Goal: Transaction & Acquisition: Obtain resource

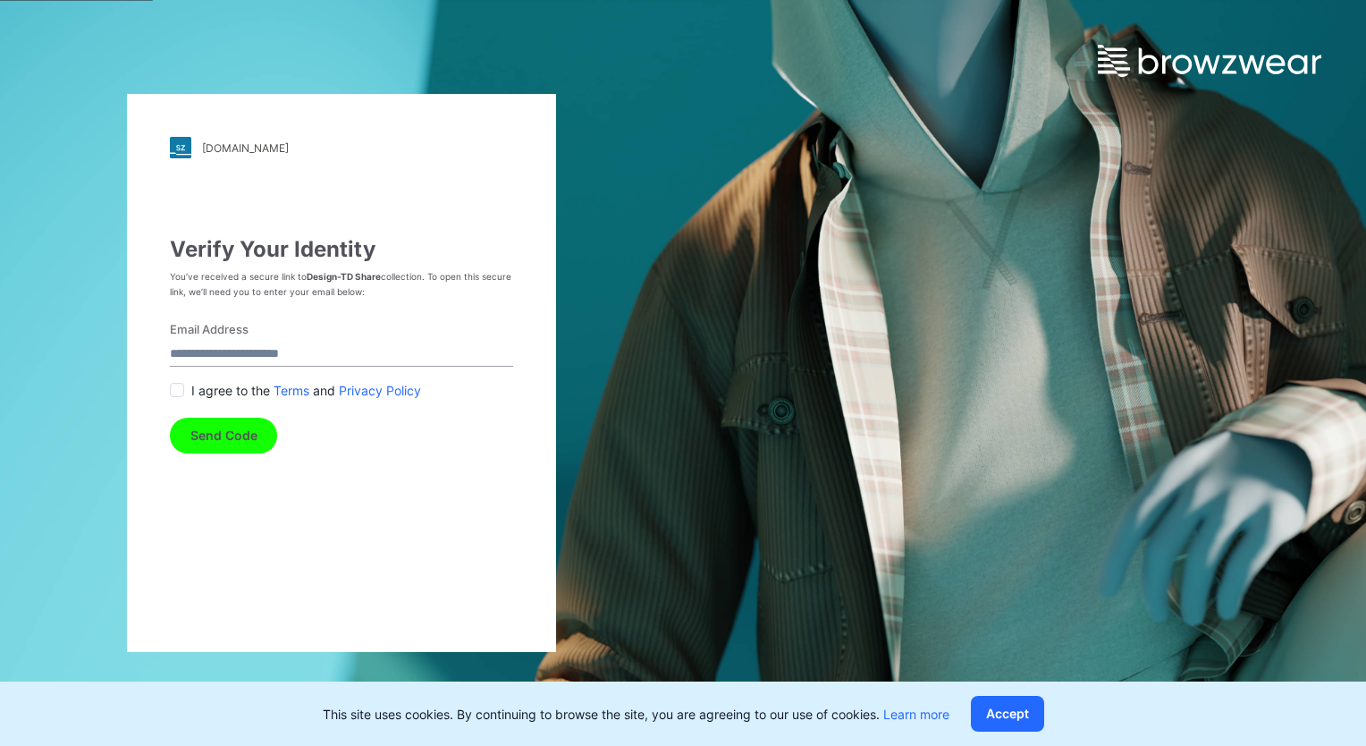
click at [225, 356] on input "Email Address" at bounding box center [341, 354] width 343 height 24
type input "**********"
click at [179, 390] on span at bounding box center [177, 390] width 14 height 14
click at [225, 441] on button "Send Code" at bounding box center [223, 435] width 107 height 36
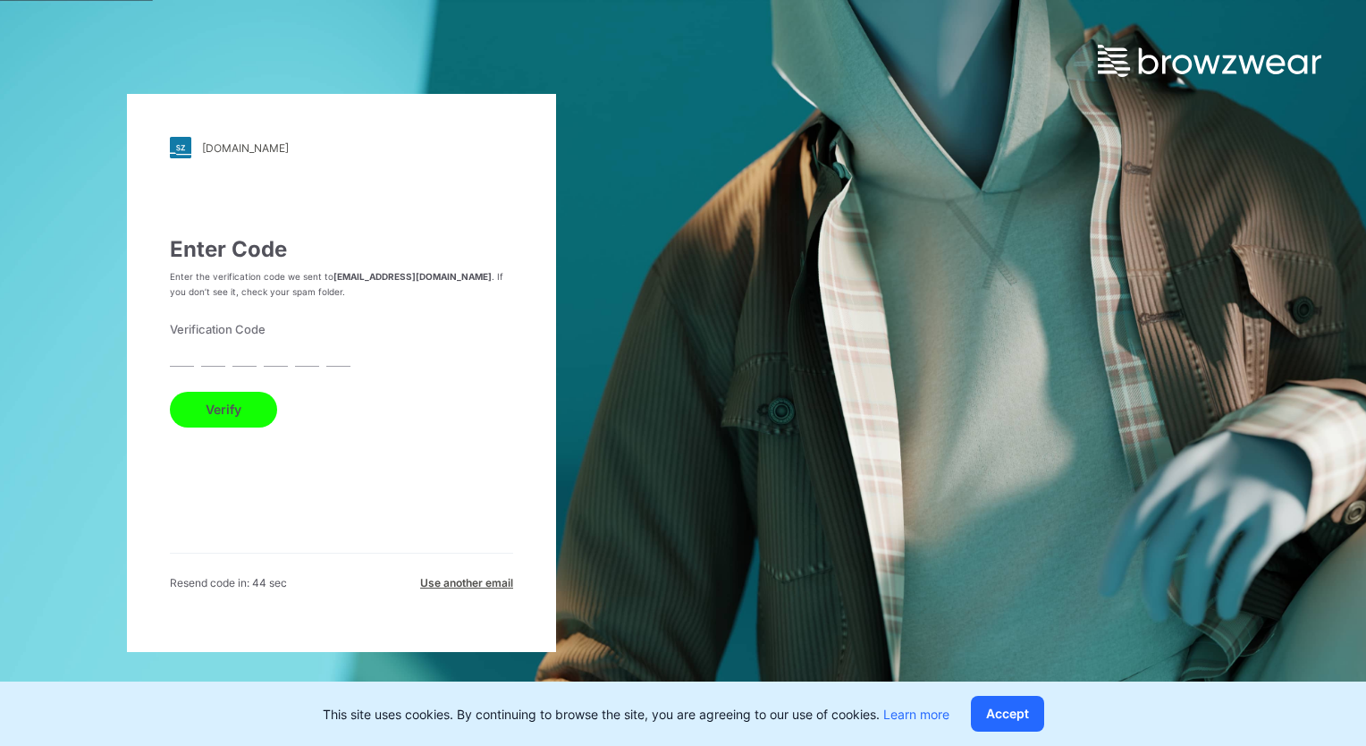
click at [178, 363] on input "text" at bounding box center [182, 354] width 24 height 24
type input "*"
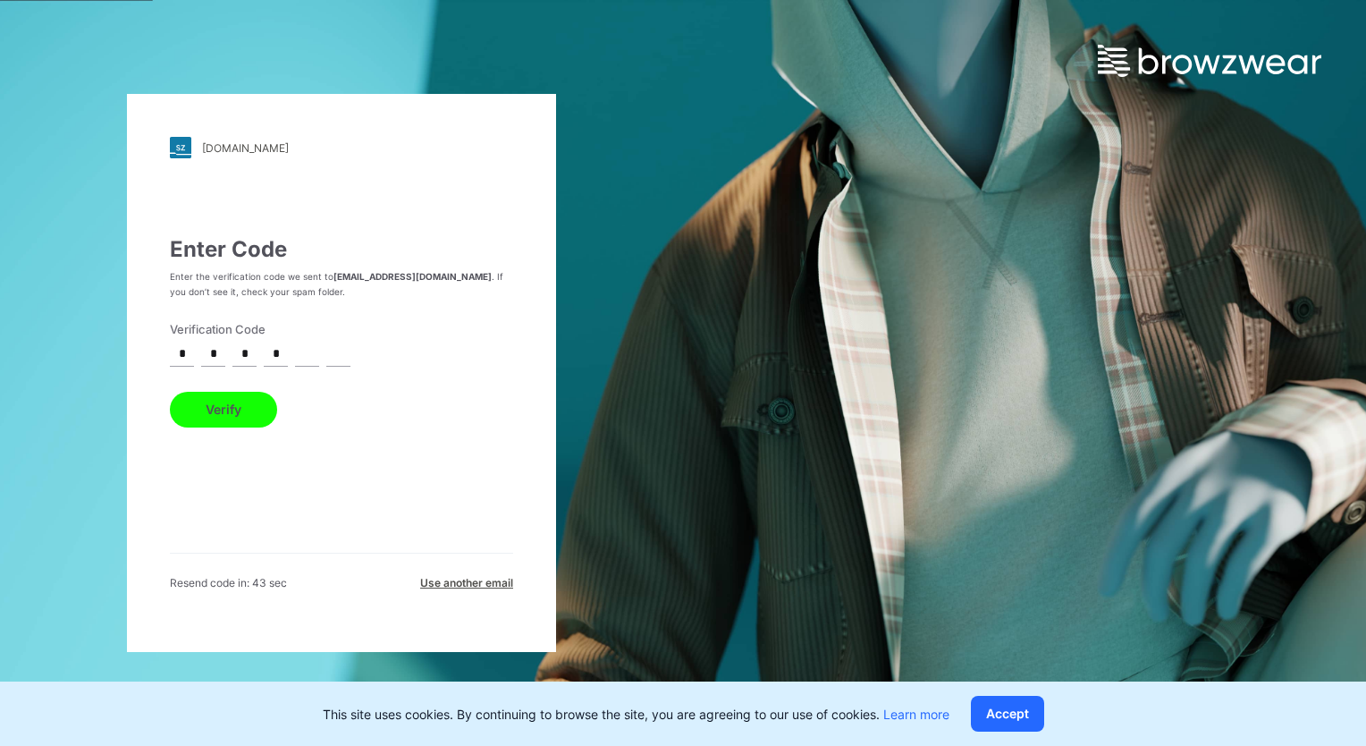
type input "*"
click at [170, 392] on button "Verify" at bounding box center [223, 410] width 107 height 36
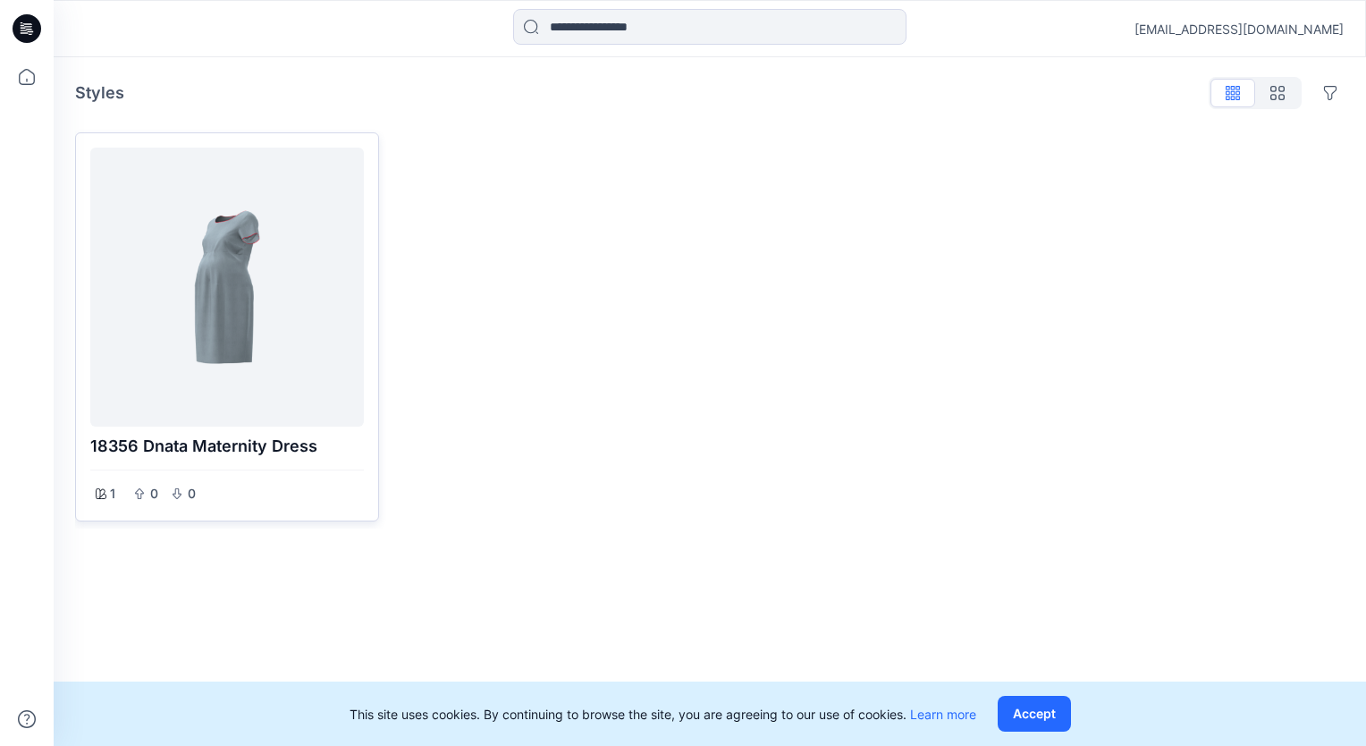
click at [225, 349] on div at bounding box center [226, 287] width 259 height 265
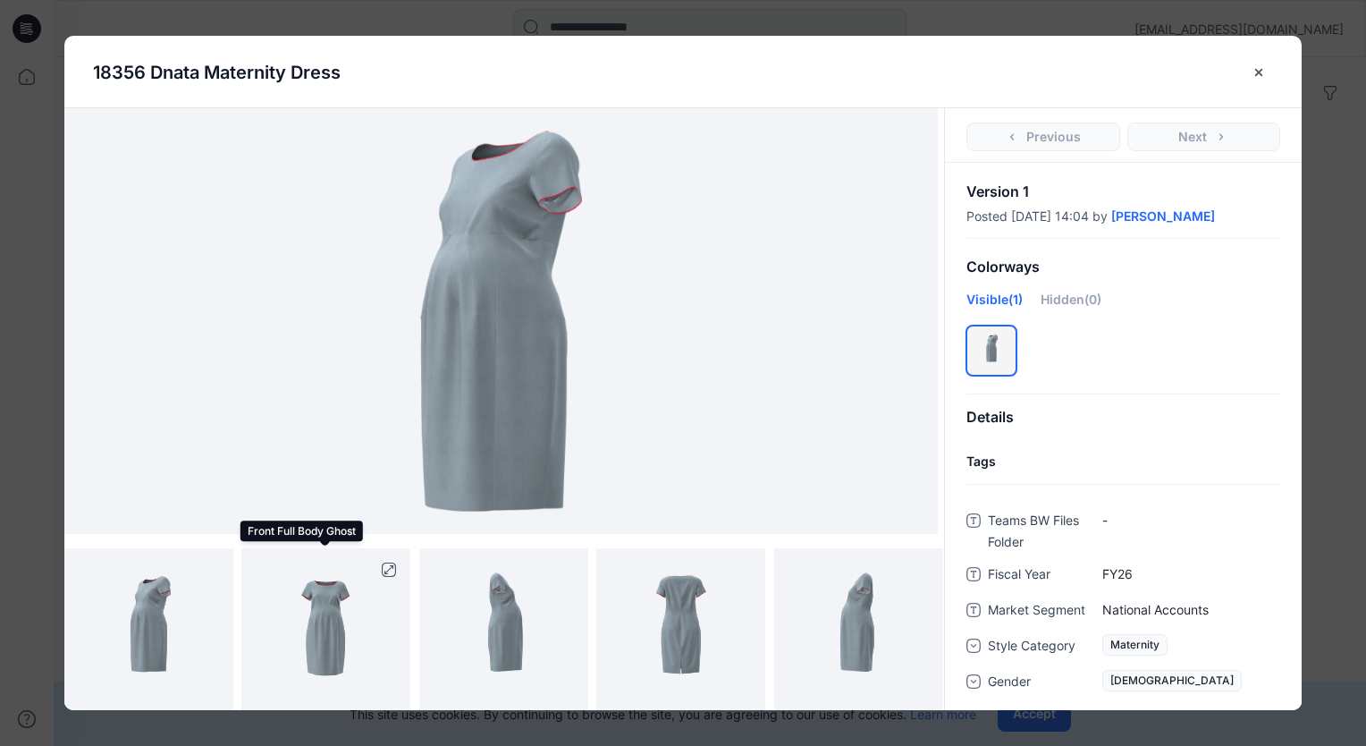
click at [293, 643] on img at bounding box center [325, 632] width 135 height 169
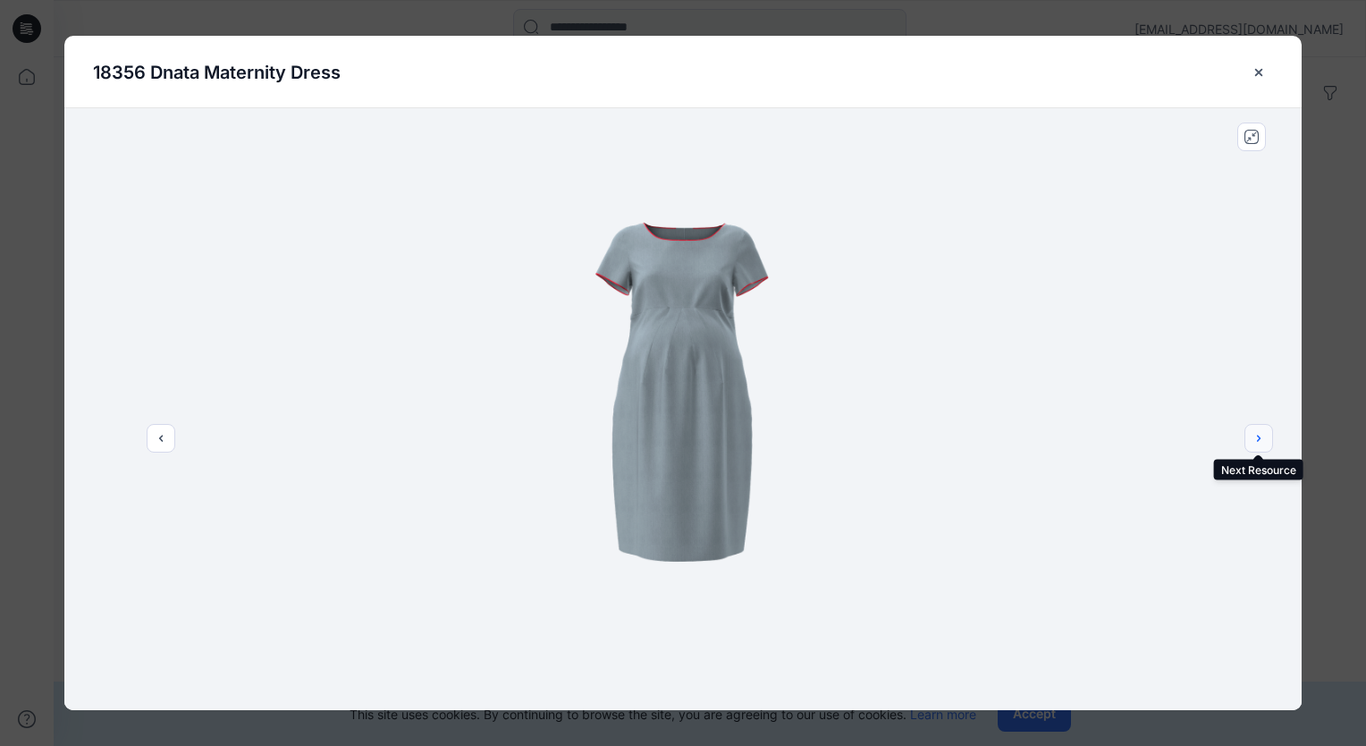
click at [1261, 437] on icon "next" at bounding box center [1259, 438] width 14 height 14
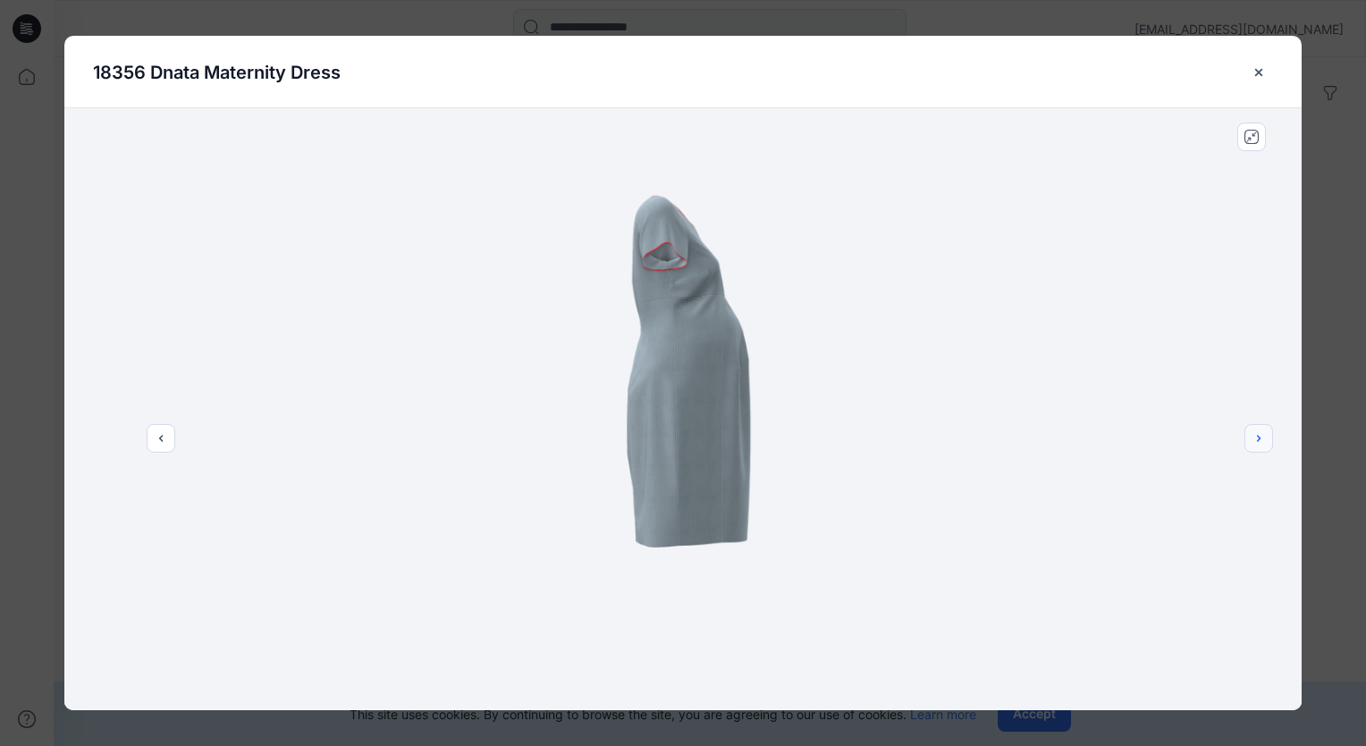
click at [1261, 437] on icon "next" at bounding box center [1259, 438] width 14 height 14
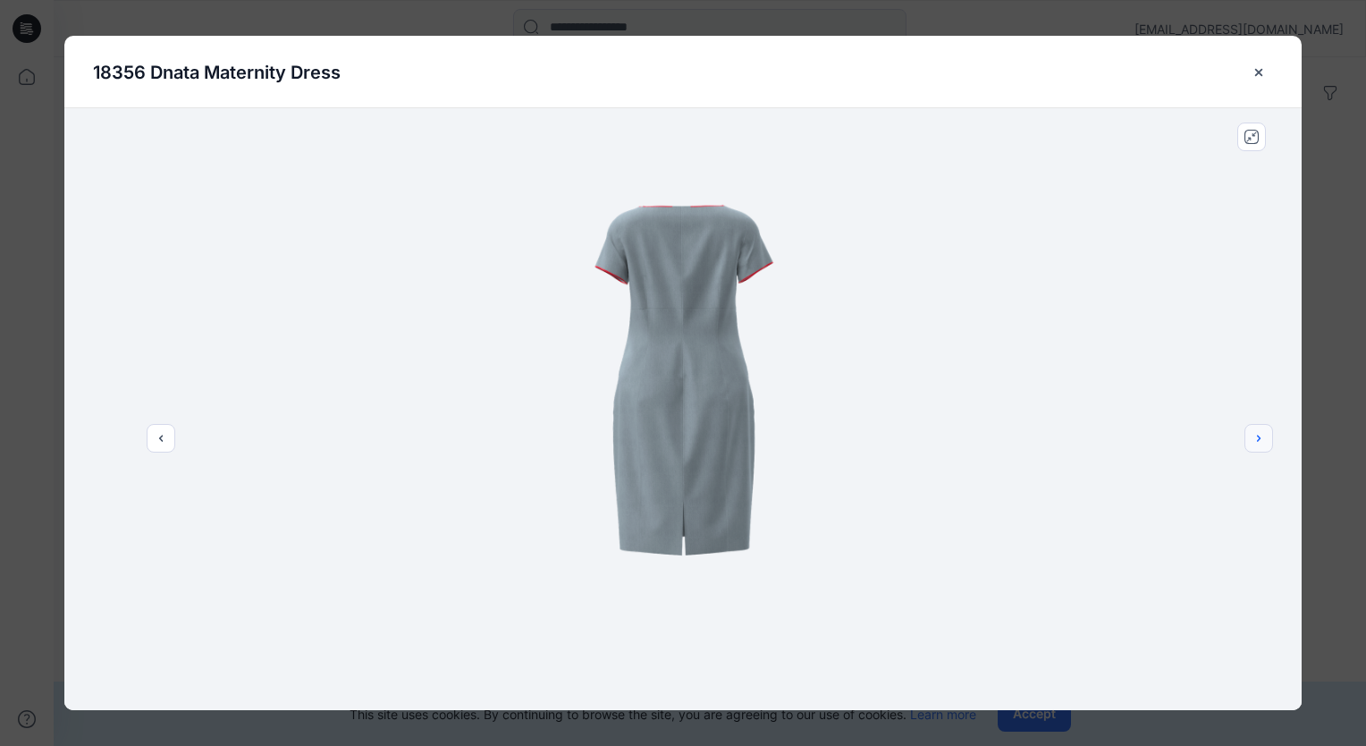
click at [1261, 437] on icon "next" at bounding box center [1259, 438] width 14 height 14
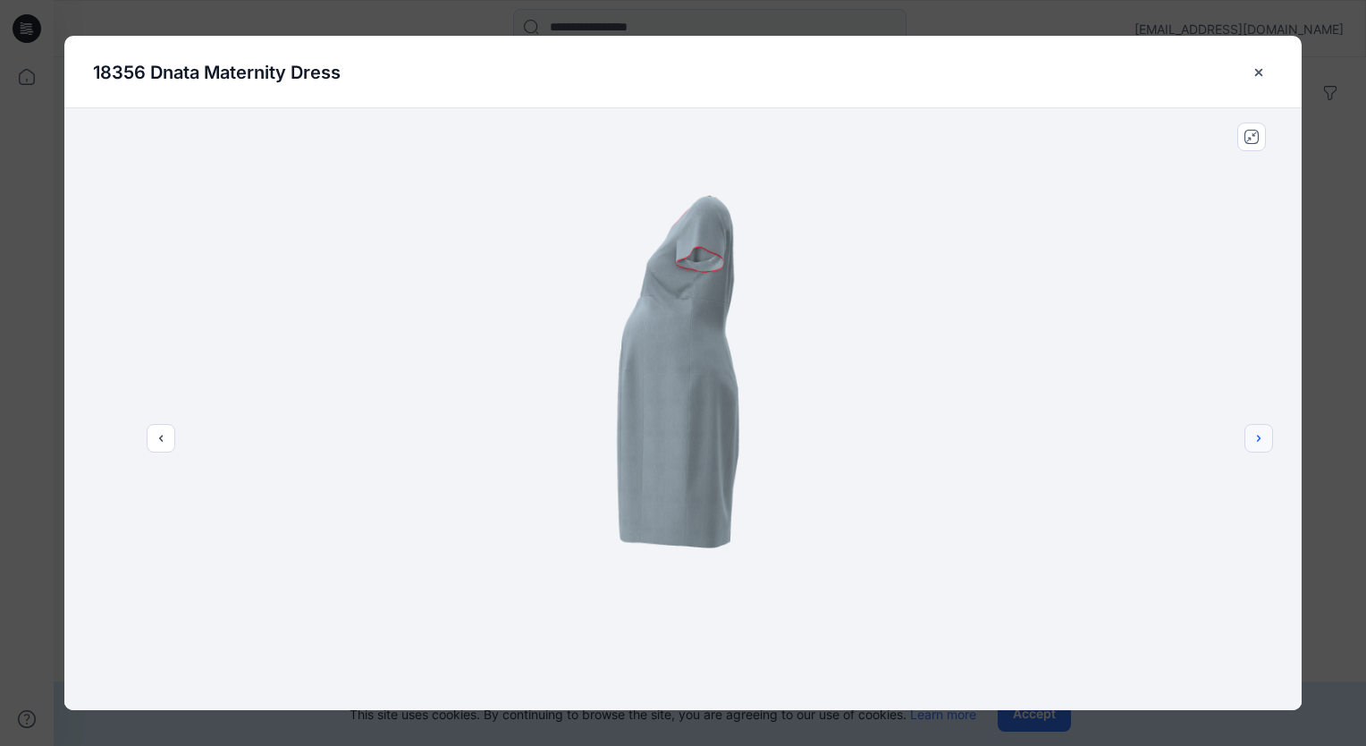
click at [1261, 437] on icon "next" at bounding box center [1259, 438] width 14 height 14
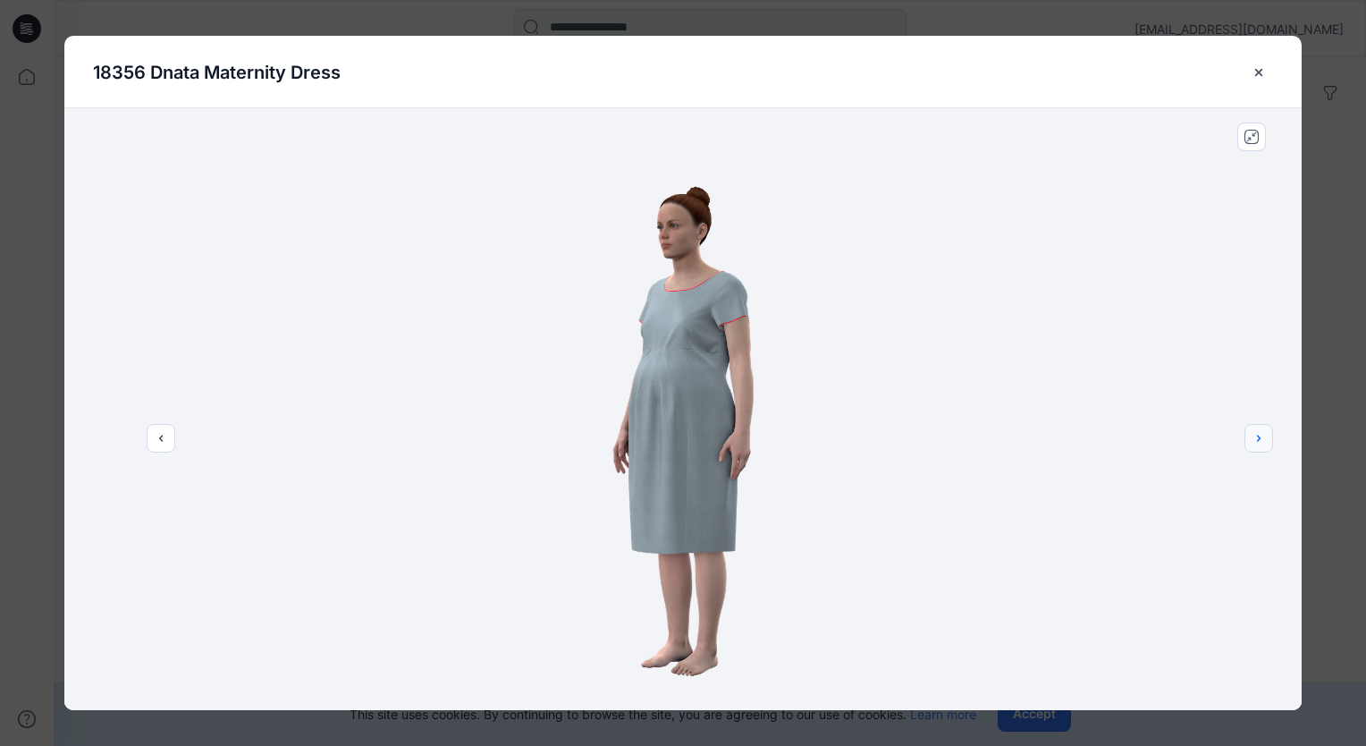
click at [1261, 437] on icon "next" at bounding box center [1259, 438] width 14 height 14
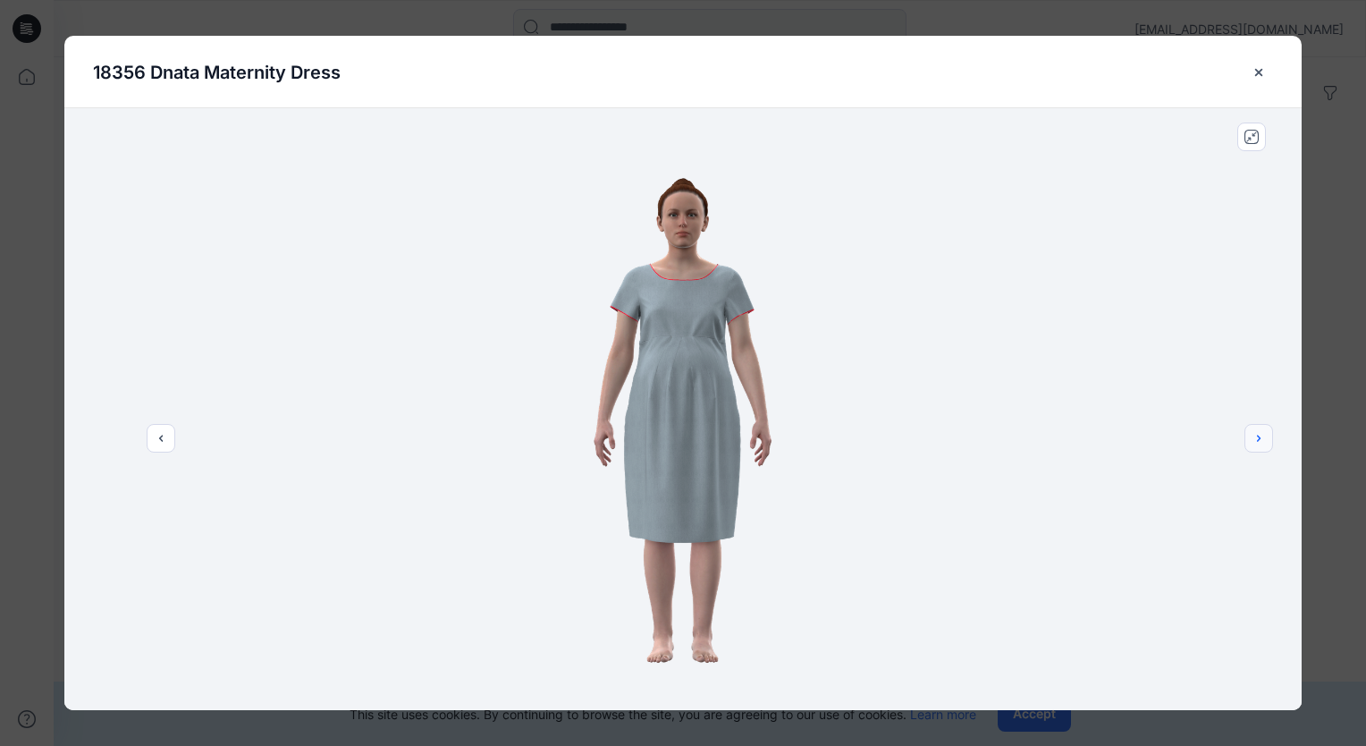
click at [1261, 437] on icon "next" at bounding box center [1259, 438] width 14 height 14
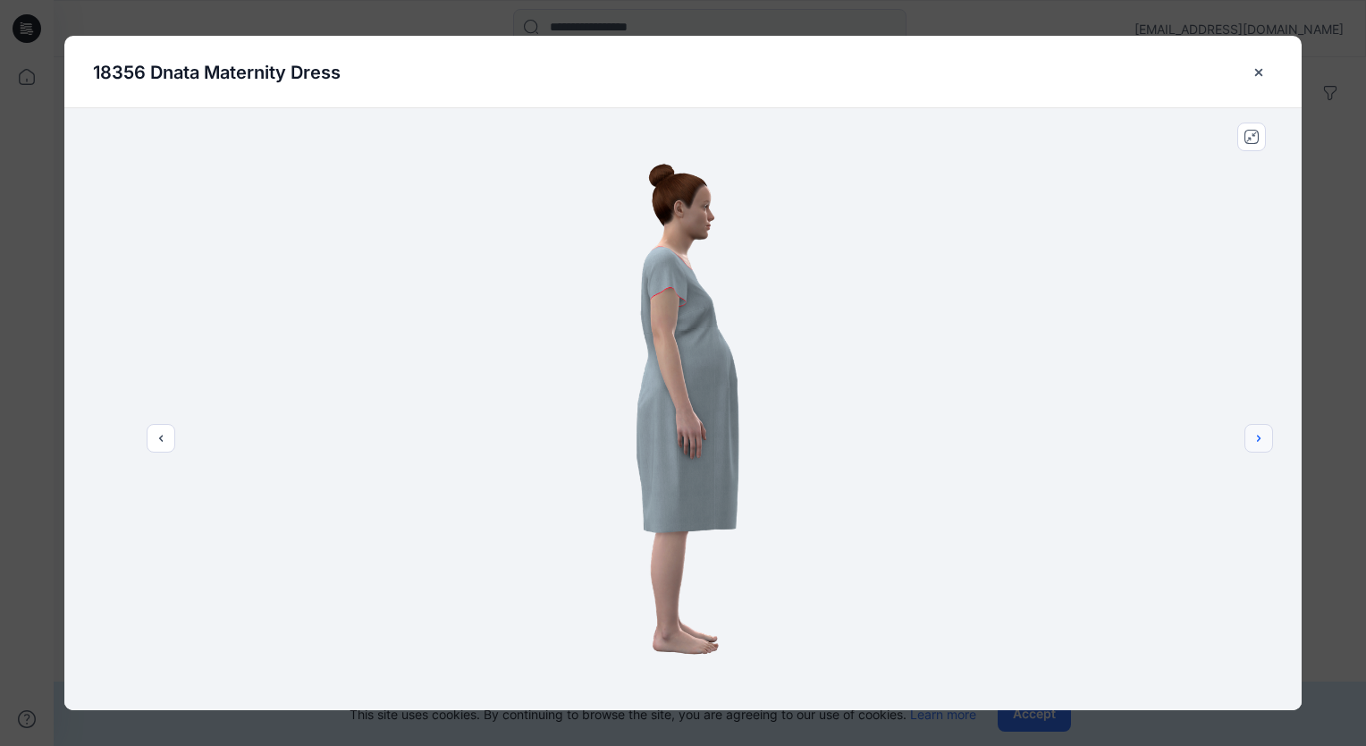
click at [1261, 437] on icon "next" at bounding box center [1259, 438] width 14 height 14
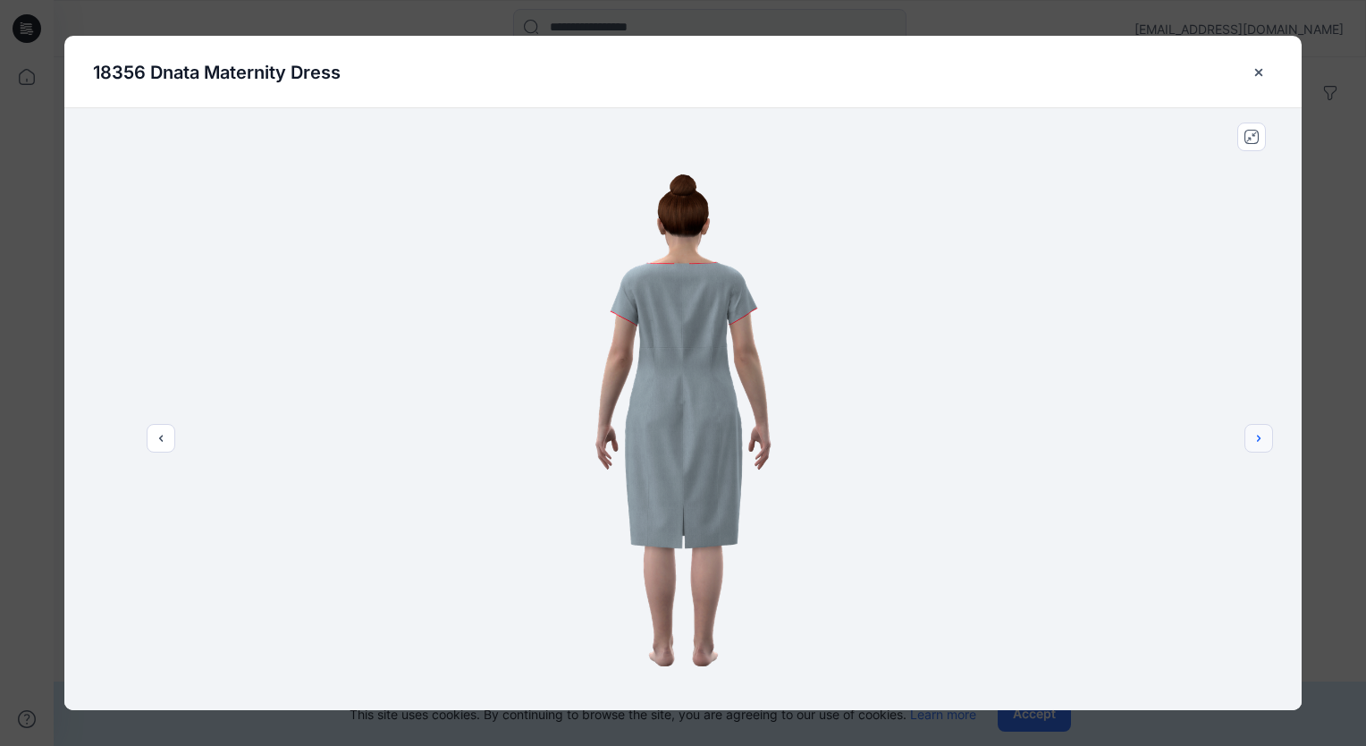
click at [1261, 437] on icon "next" at bounding box center [1259, 438] width 14 height 14
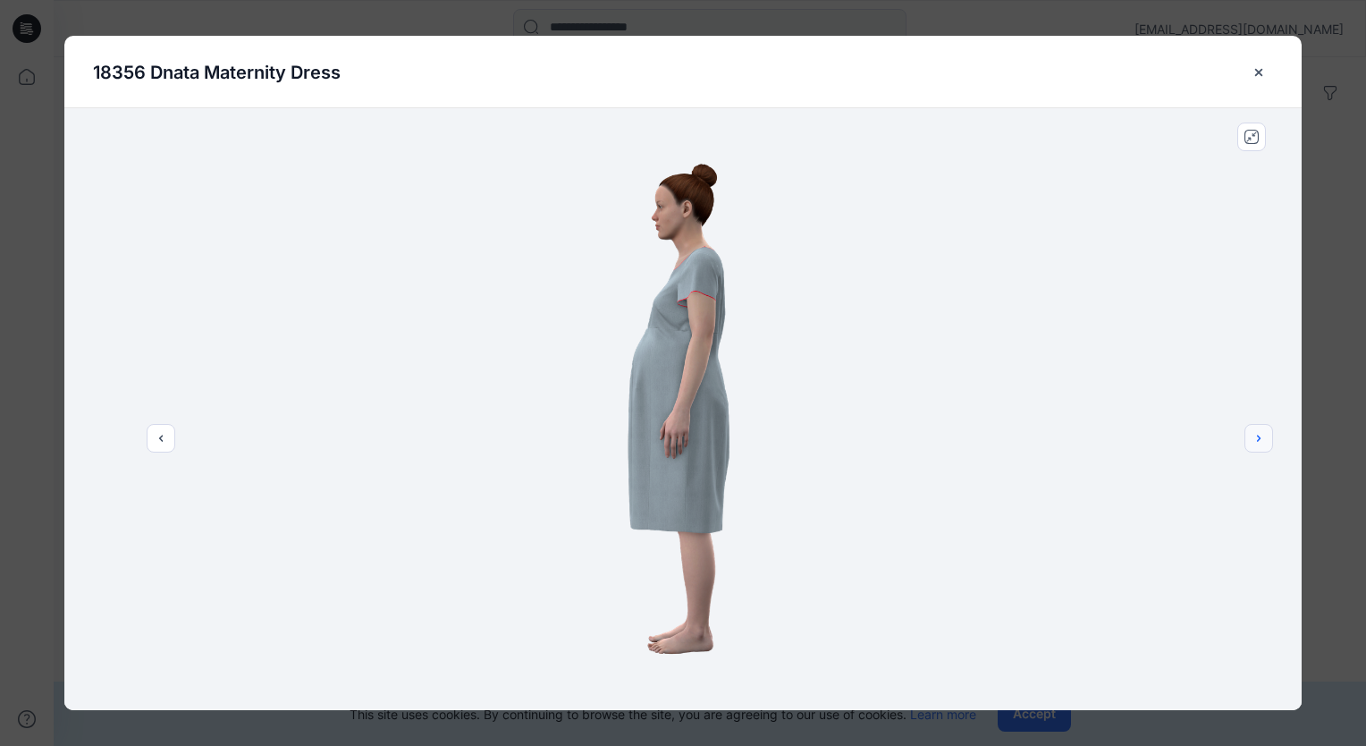
click at [1261, 437] on icon "next" at bounding box center [1259, 438] width 14 height 14
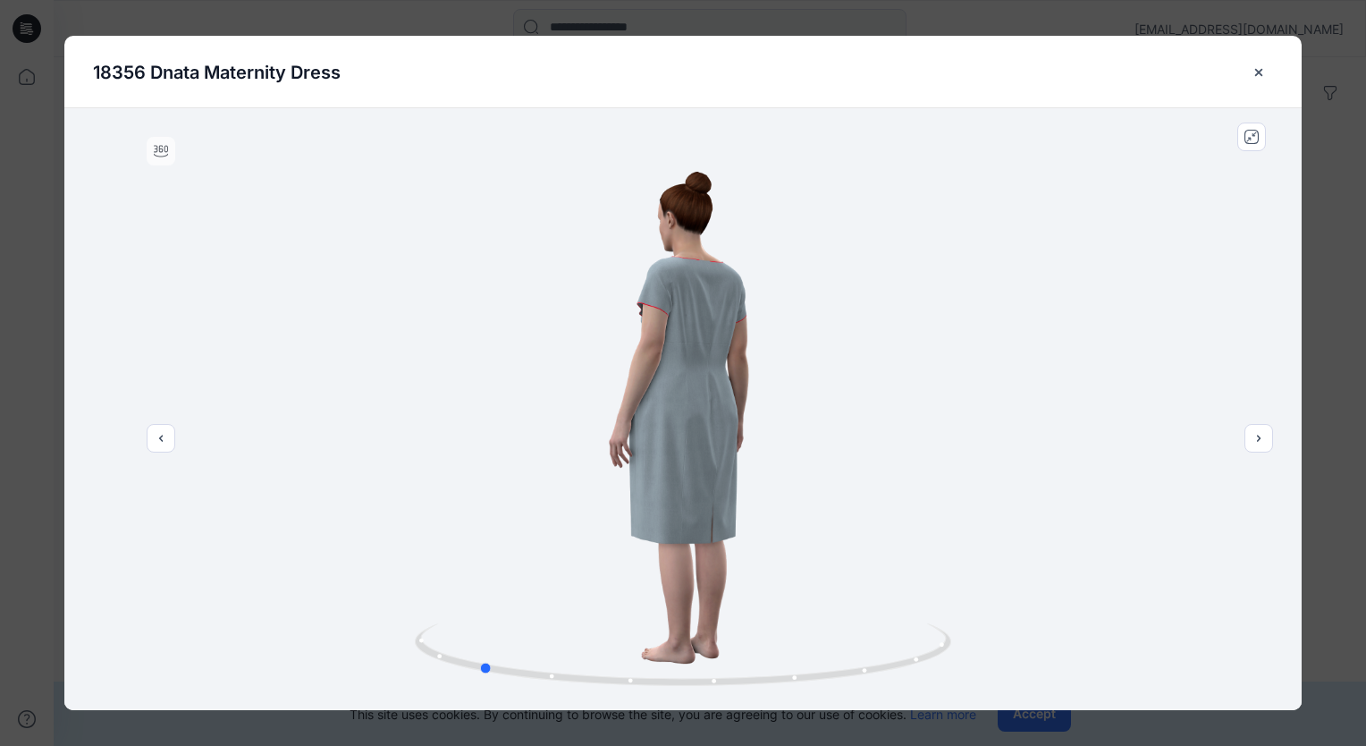
drag, startPoint x: 704, startPoint y: 661, endPoint x: 983, endPoint y: 223, distance: 518.5
click at [983, 223] on div at bounding box center [682, 409] width 1237 height 602
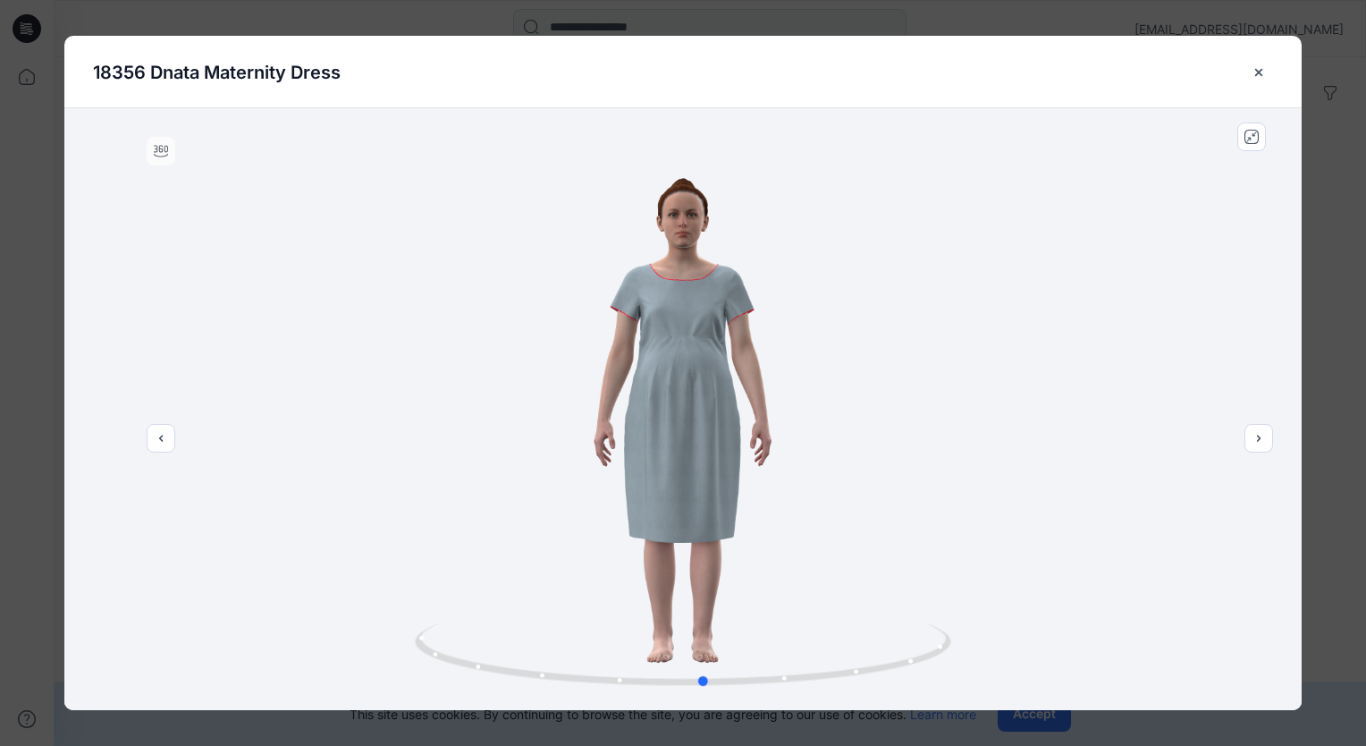
drag, startPoint x: 779, startPoint y: 527, endPoint x: 923, endPoint y: 519, distance: 144.1
click at [923, 519] on div at bounding box center [682, 409] width 1237 height 602
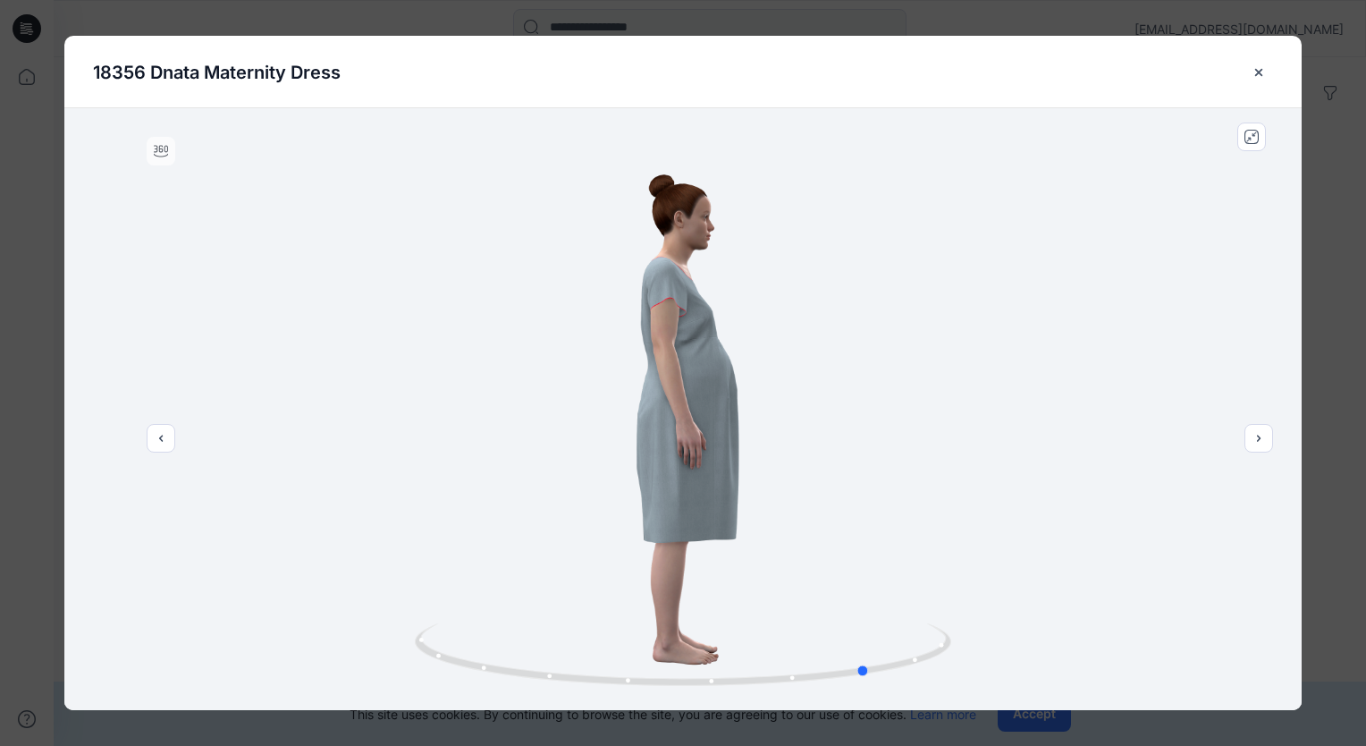
drag, startPoint x: 659, startPoint y: 552, endPoint x: 826, endPoint y: 549, distance: 167.2
click at [826, 549] on div at bounding box center [682, 409] width 1237 height 602
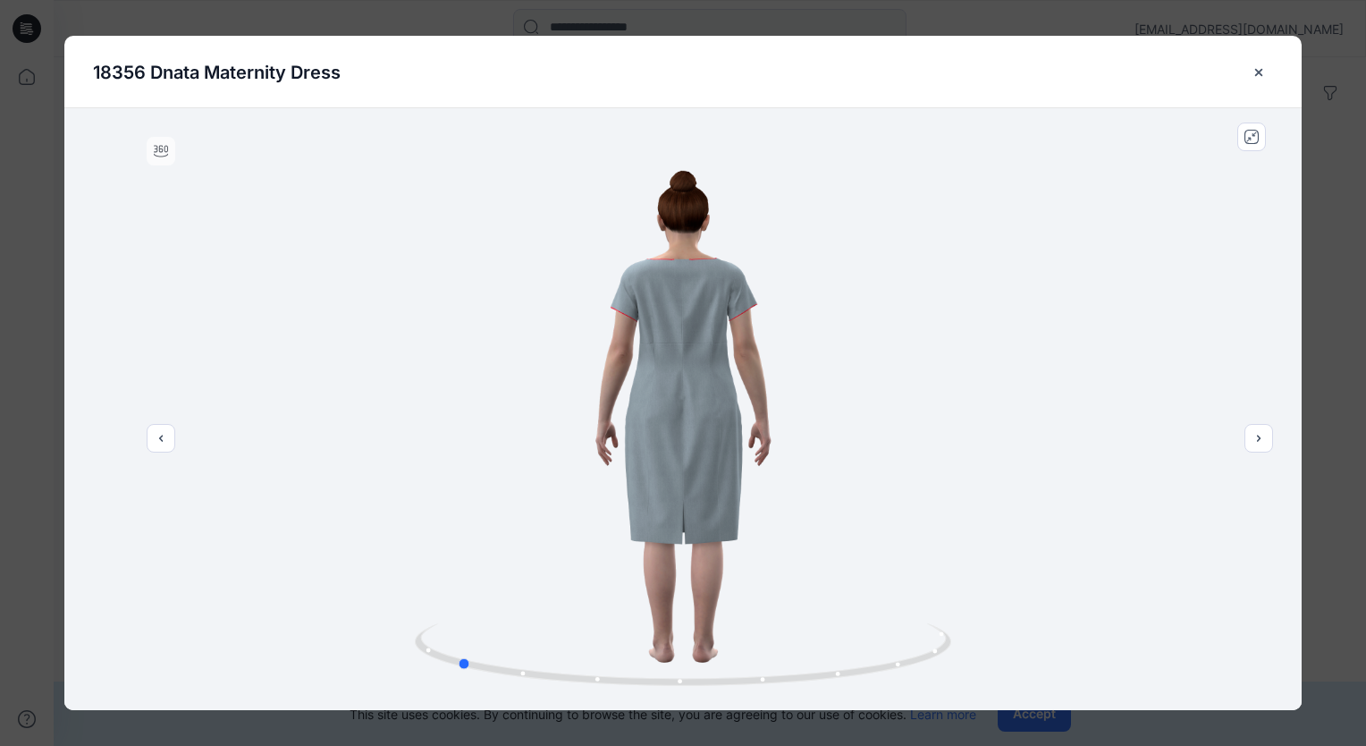
drag, startPoint x: 683, startPoint y: 560, endPoint x: 784, endPoint y: 553, distance: 101.2
click at [784, 553] on div at bounding box center [682, 409] width 1237 height 602
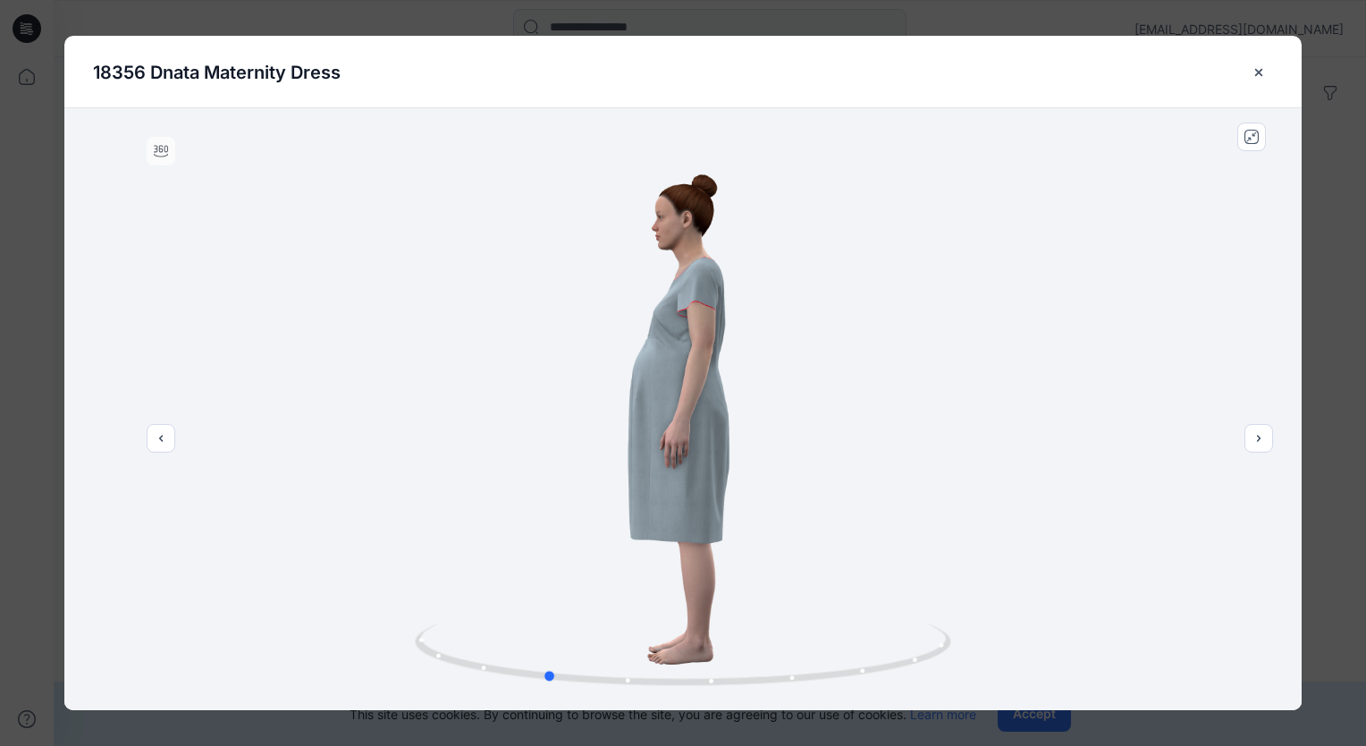
drag, startPoint x: 730, startPoint y: 552, endPoint x: 811, endPoint y: 552, distance: 80.5
click at [812, 552] on div at bounding box center [682, 409] width 1237 height 602
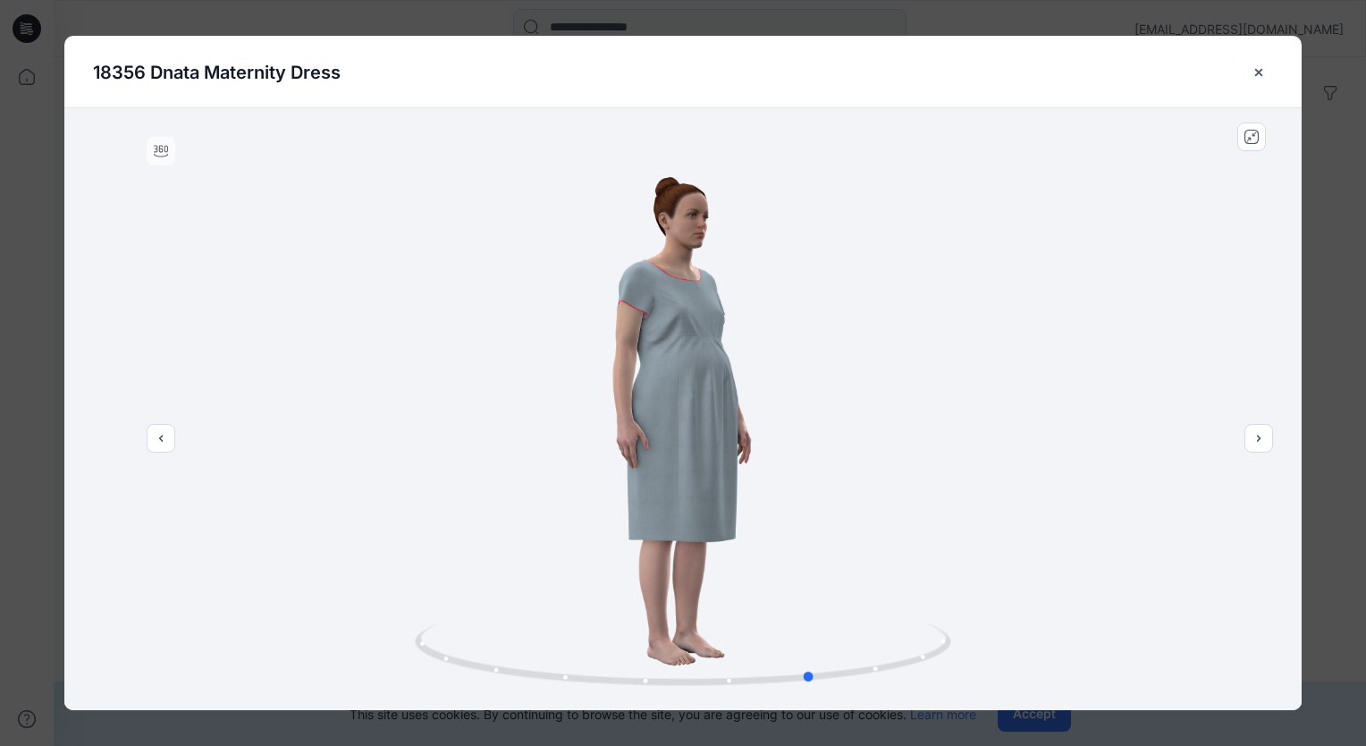
drag, startPoint x: 662, startPoint y: 586, endPoint x: 925, endPoint y: 549, distance: 266.3
click at [925, 549] on div at bounding box center [682, 409] width 1237 height 602
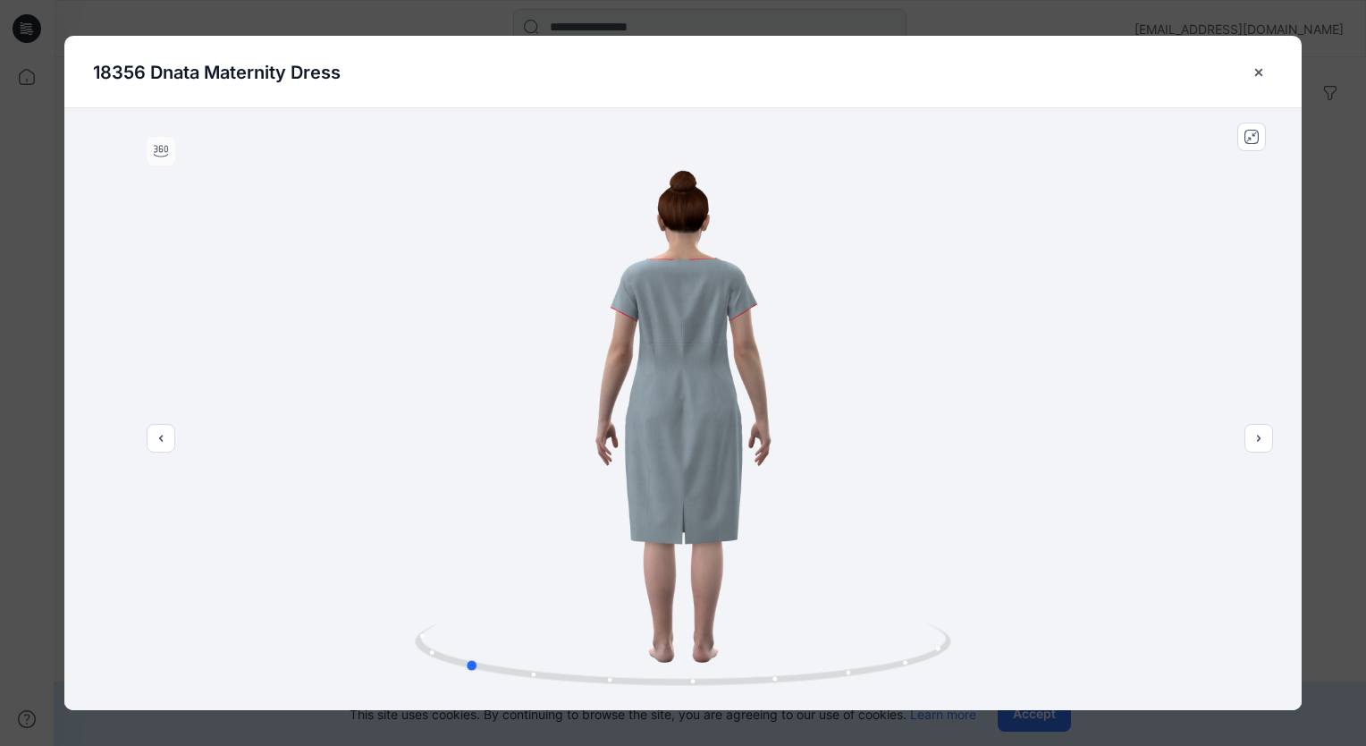
drag, startPoint x: 745, startPoint y: 552, endPoint x: 870, endPoint y: 541, distance: 125.6
click at [870, 541] on div at bounding box center [682, 409] width 1237 height 602
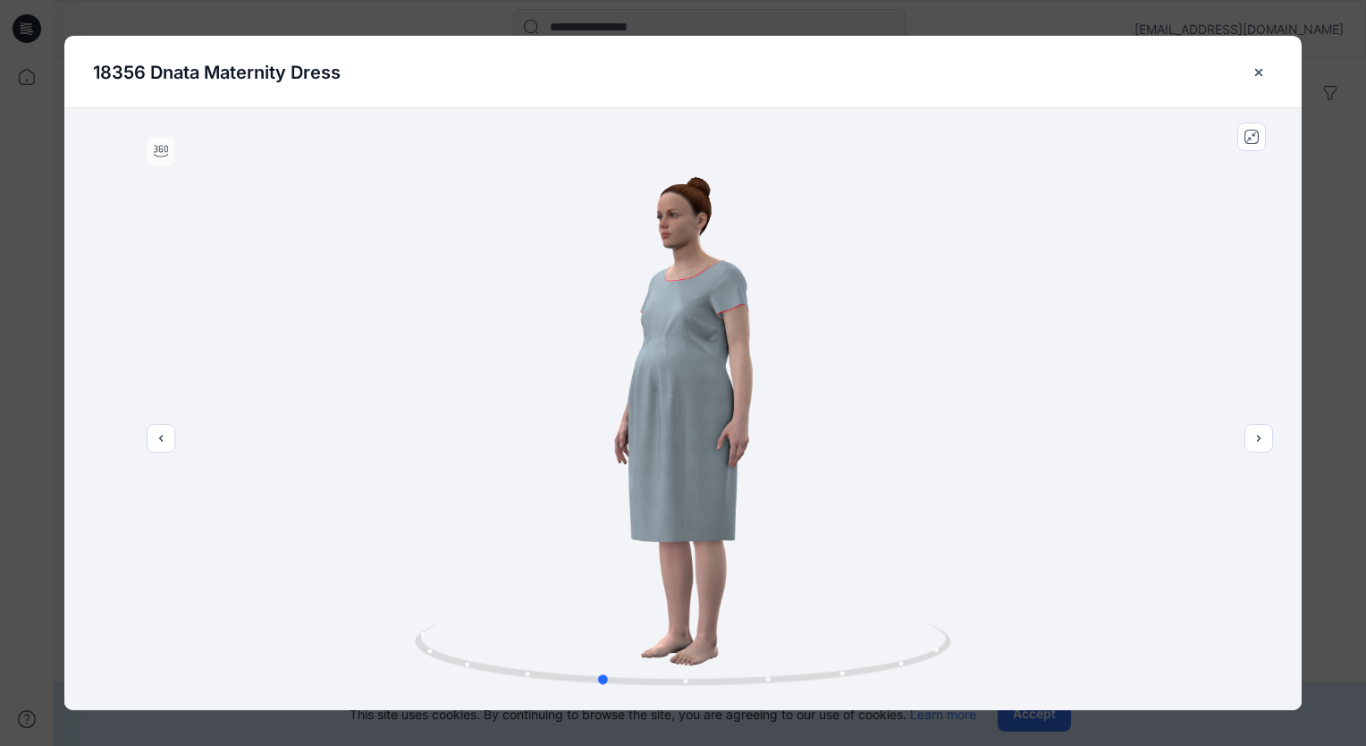
drag, startPoint x: 654, startPoint y: 599, endPoint x: 790, endPoint y: 588, distance: 136.3
click at [790, 588] on div at bounding box center [682, 409] width 1237 height 602
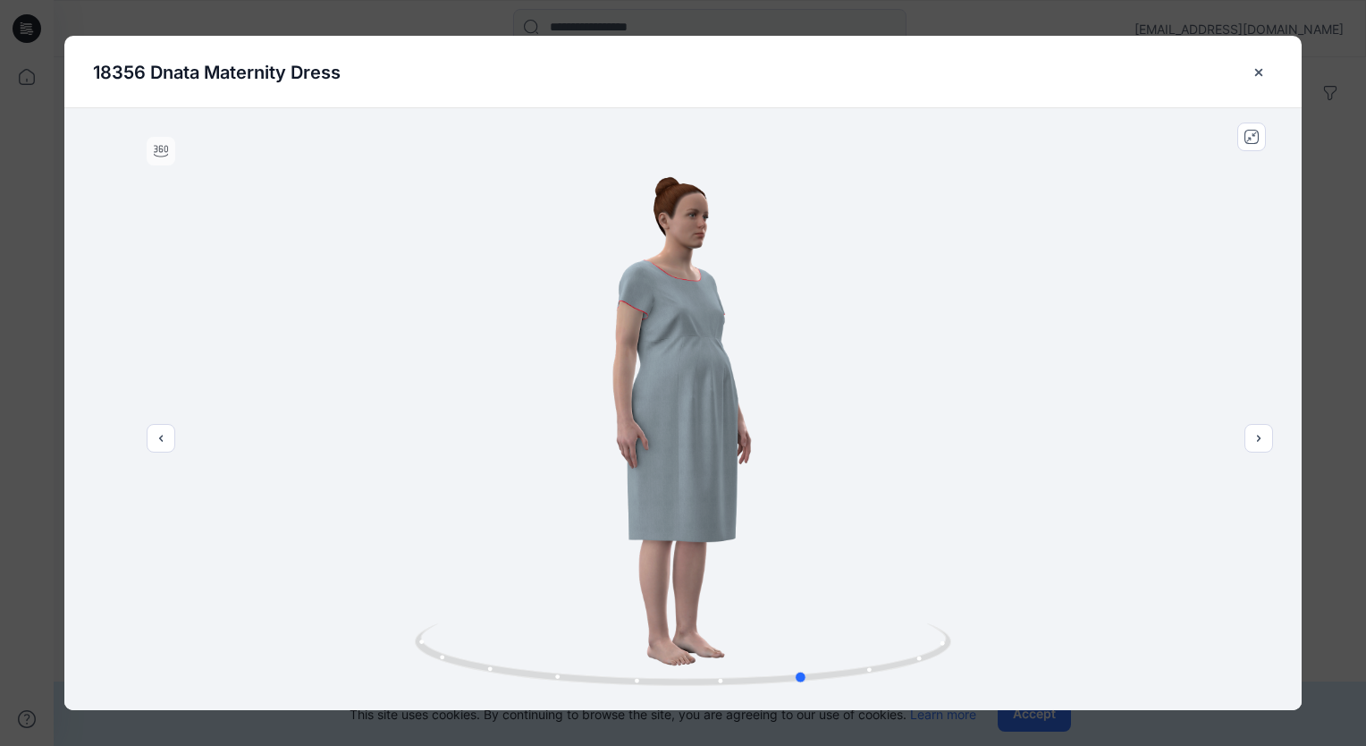
drag, startPoint x: 544, startPoint y: 605, endPoint x: 748, endPoint y: 612, distance: 204.8
click at [748, 612] on div at bounding box center [682, 409] width 1237 height 602
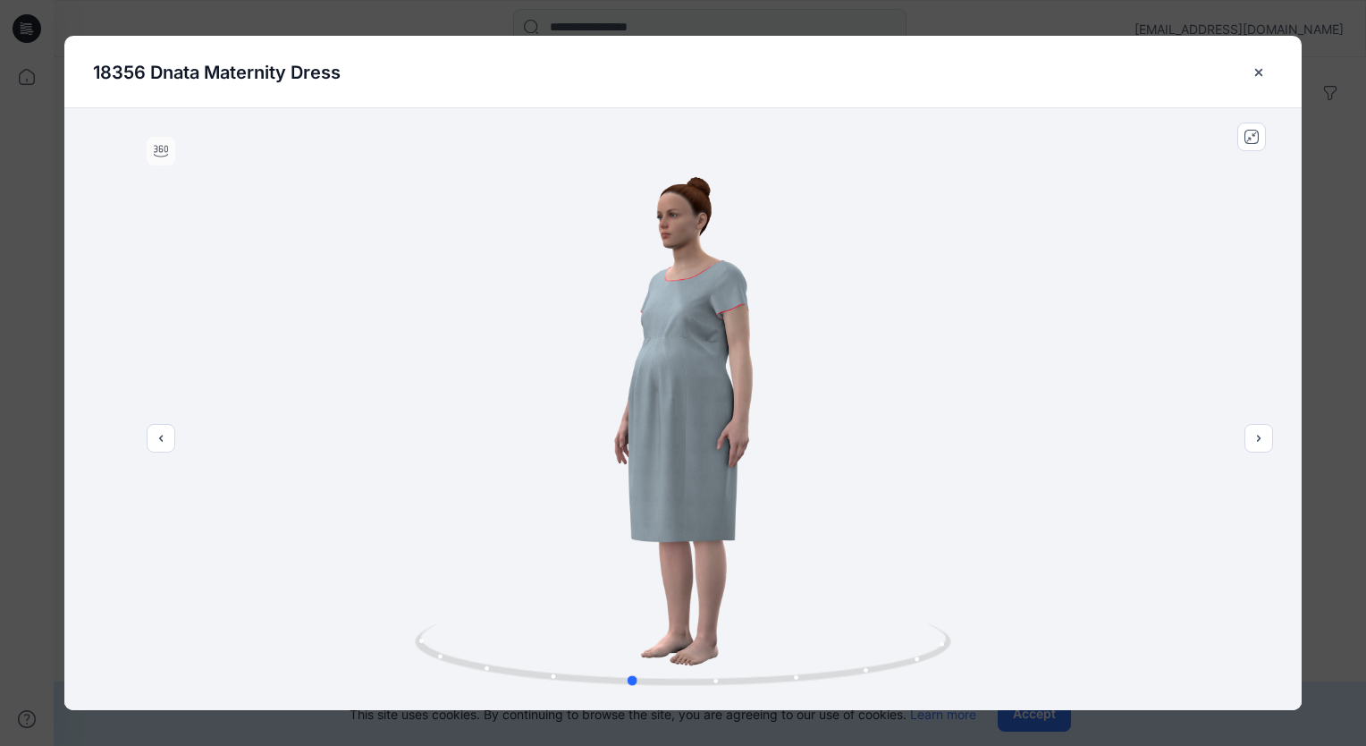
drag, startPoint x: 568, startPoint y: 628, endPoint x: 1019, endPoint y: 502, distance: 468.5
click at [957, 599] on div at bounding box center [682, 409] width 1237 height 602
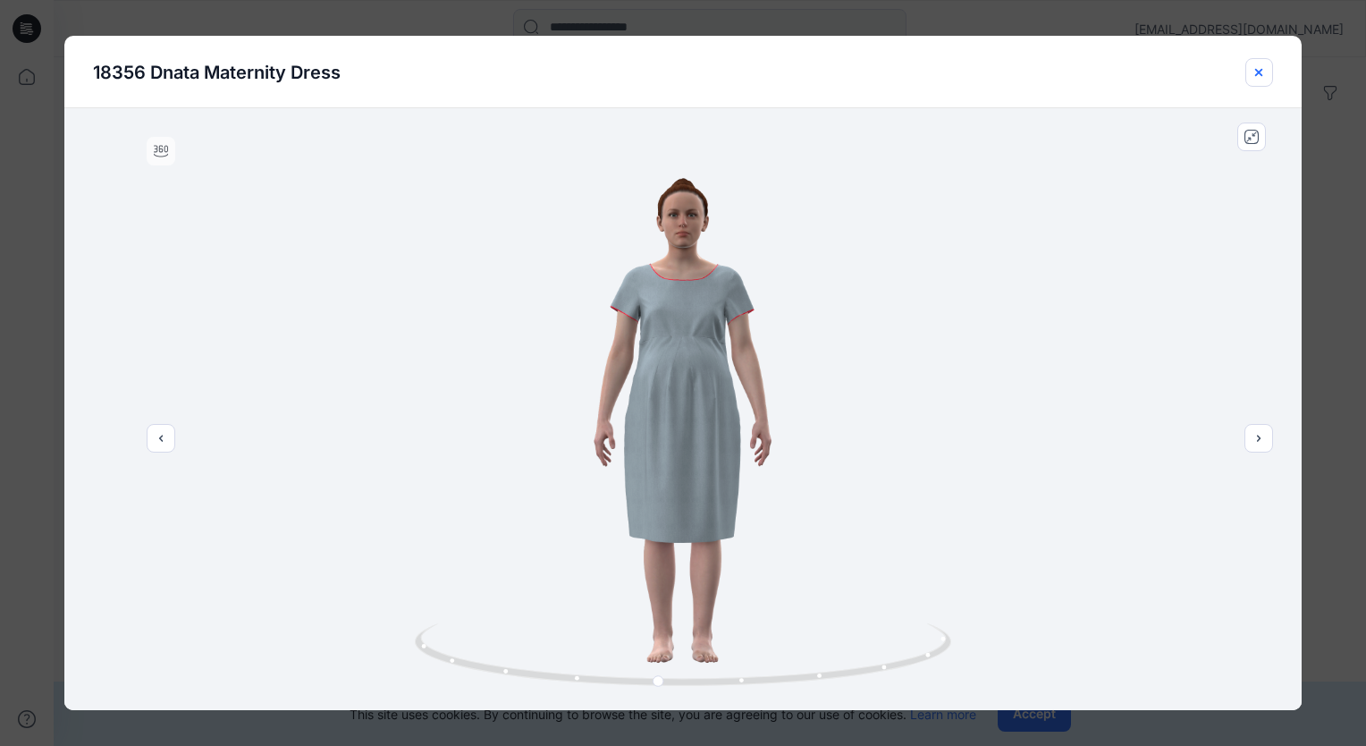
click at [1260, 73] on icon "close-btn" at bounding box center [1258, 71] width 7 height 7
